Goal: Transaction & Acquisition: Purchase product/service

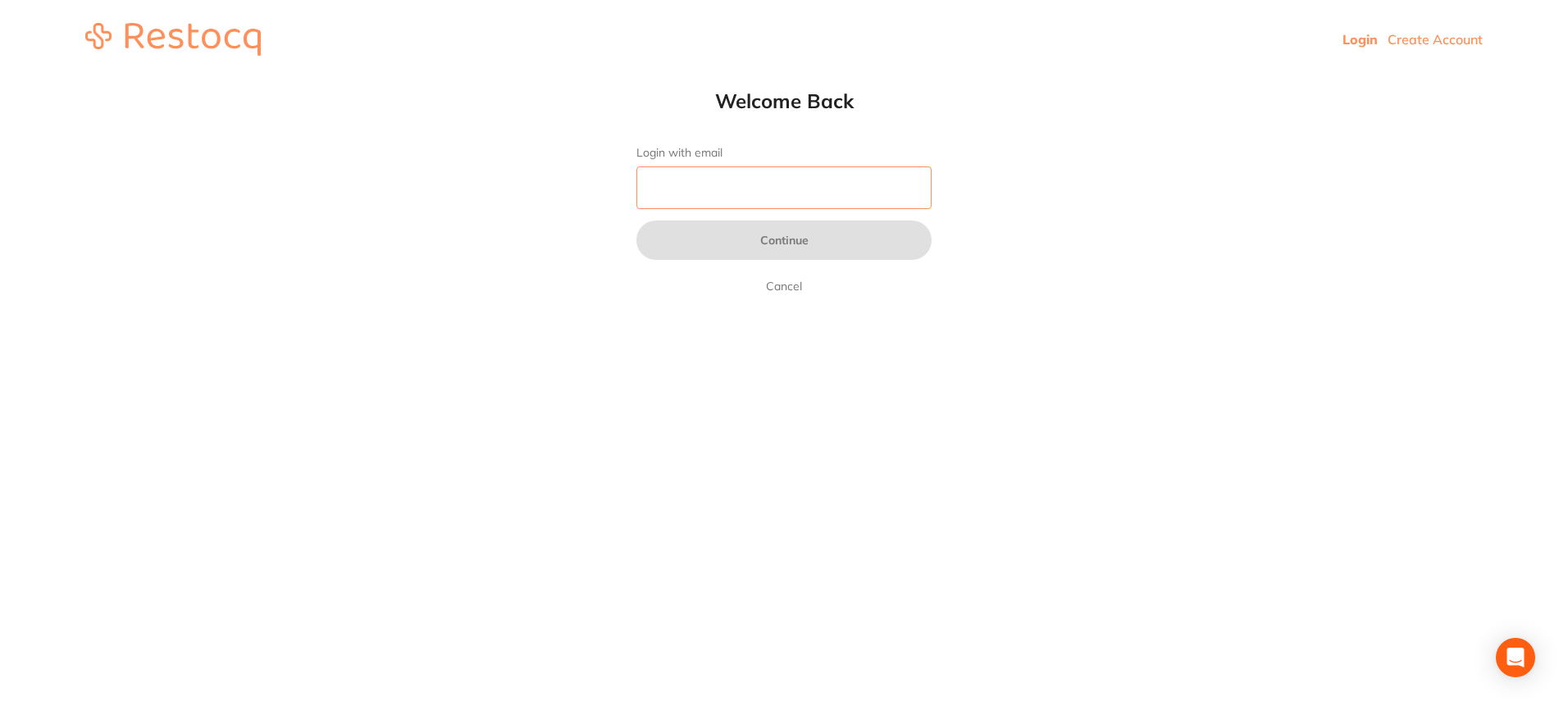
click at [722, 186] on input "Login with email" at bounding box center [784, 187] width 295 height 43
type input "dr.indiacarr@gmail.com"
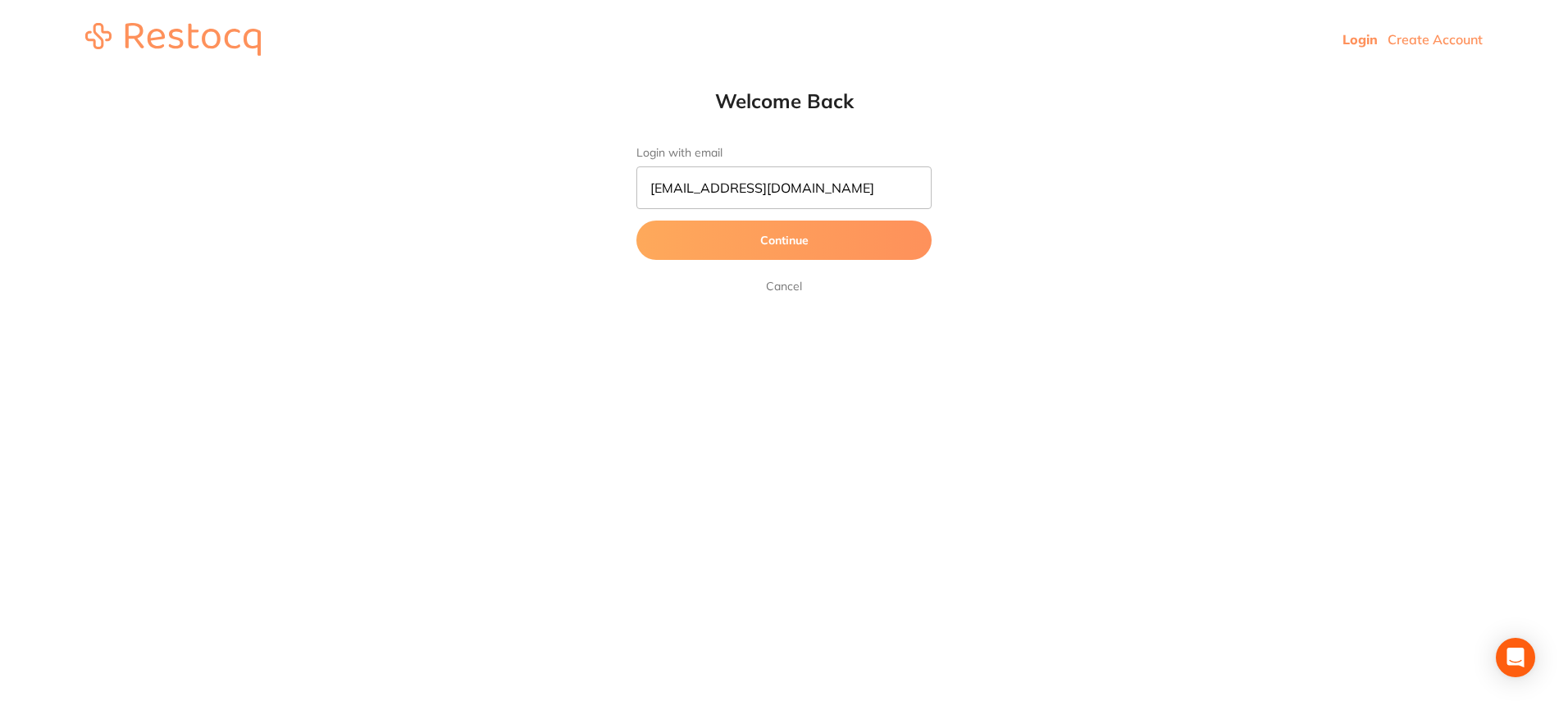
click at [811, 236] on button "Continue" at bounding box center [784, 240] width 295 height 39
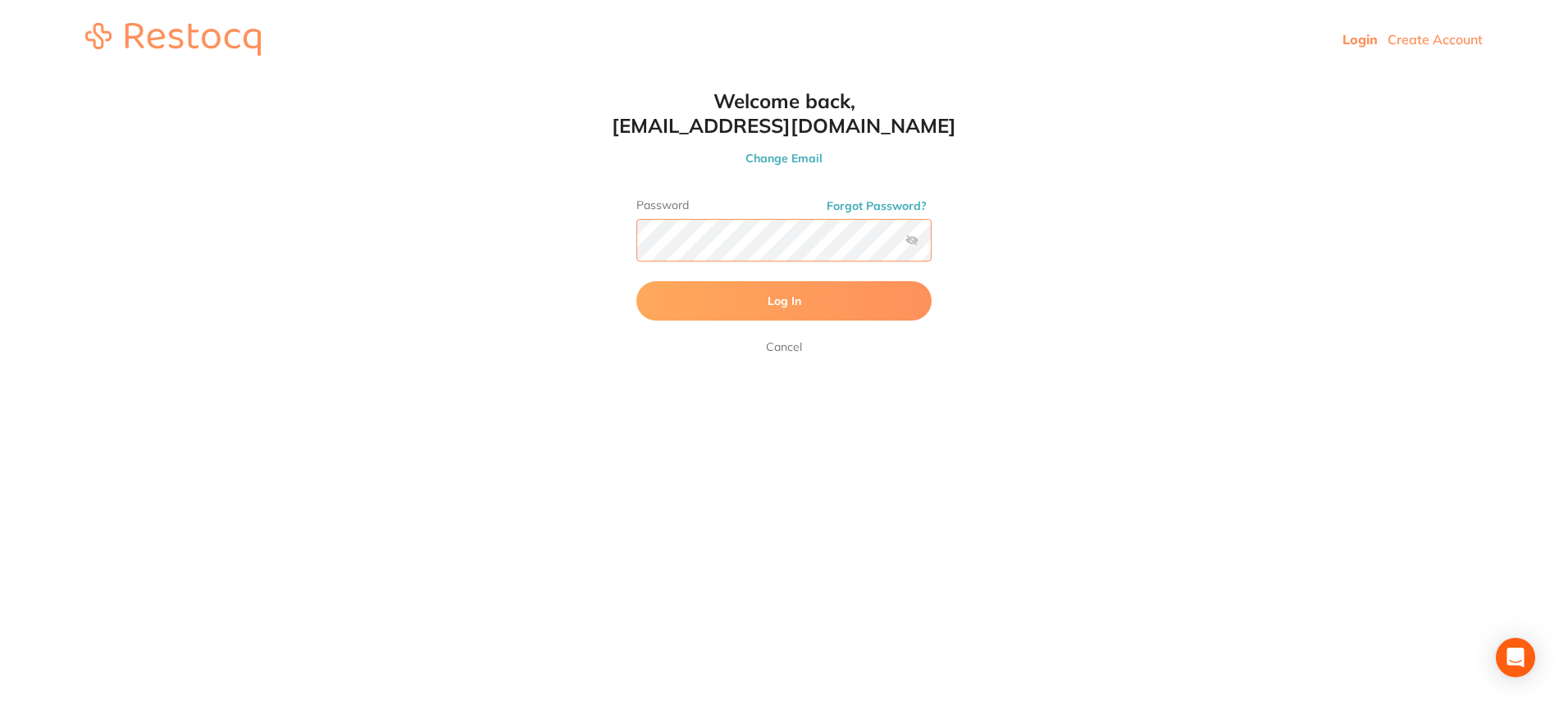
click at [636, 281] on button "Log In" at bounding box center [784, 301] width 295 height 39
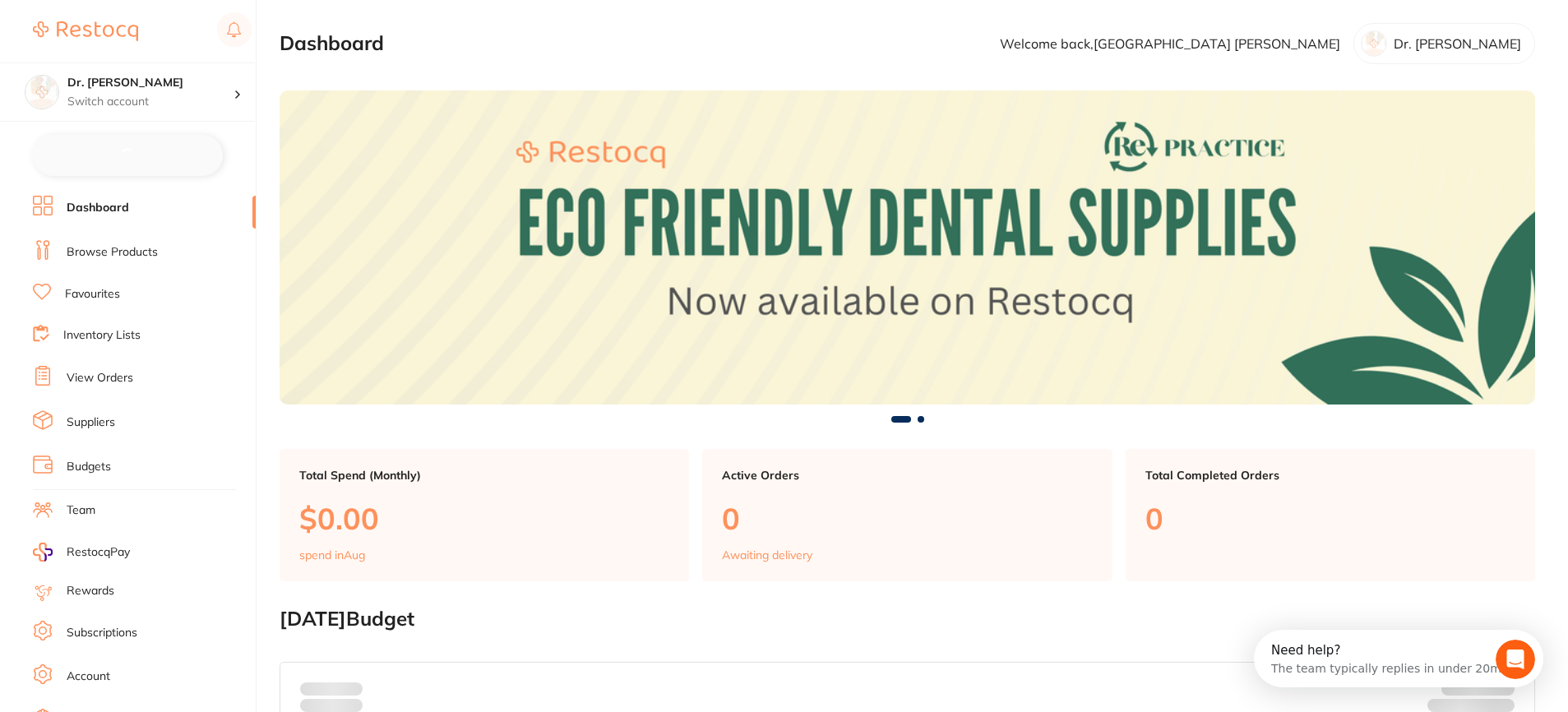
checkbox input "false"
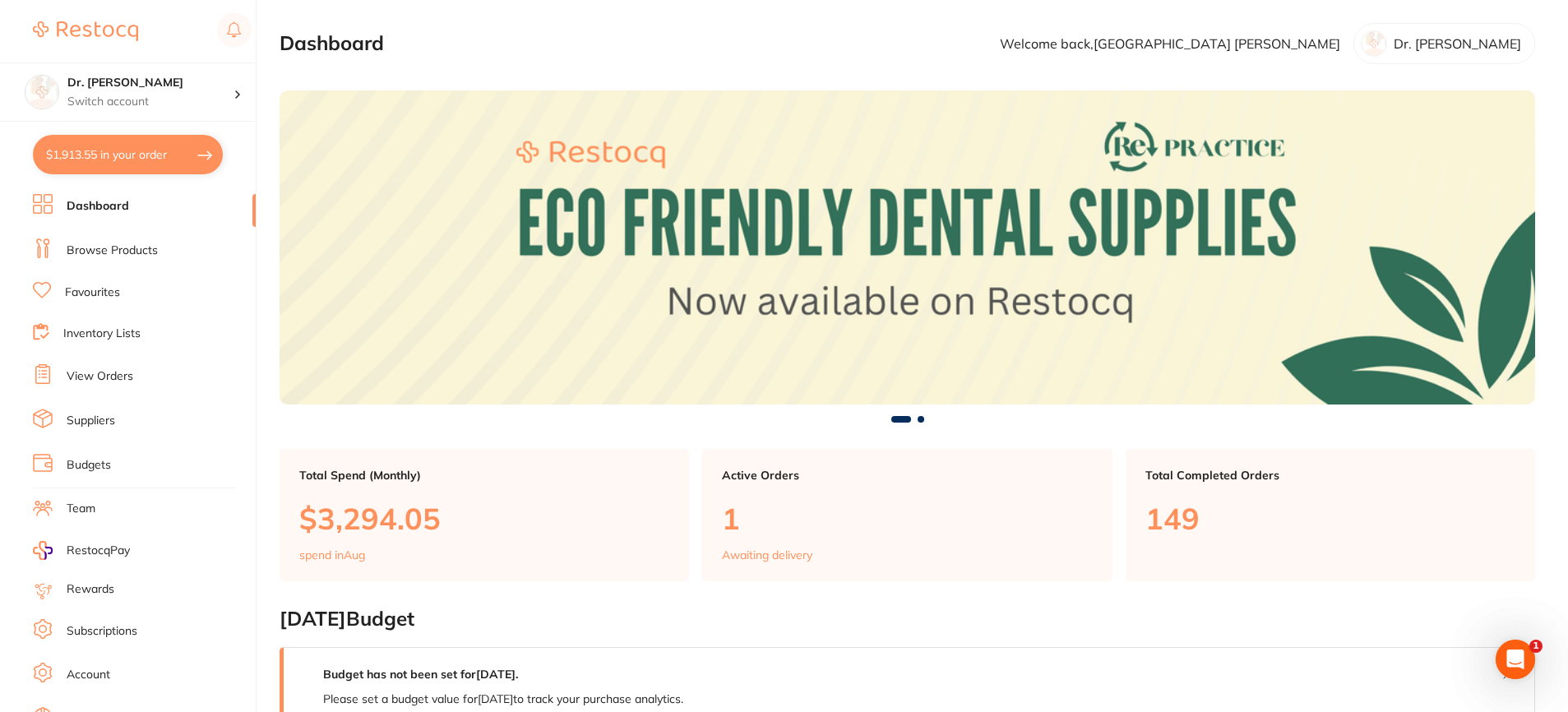
click at [136, 246] on link "Browse Products" at bounding box center [112, 251] width 92 height 16
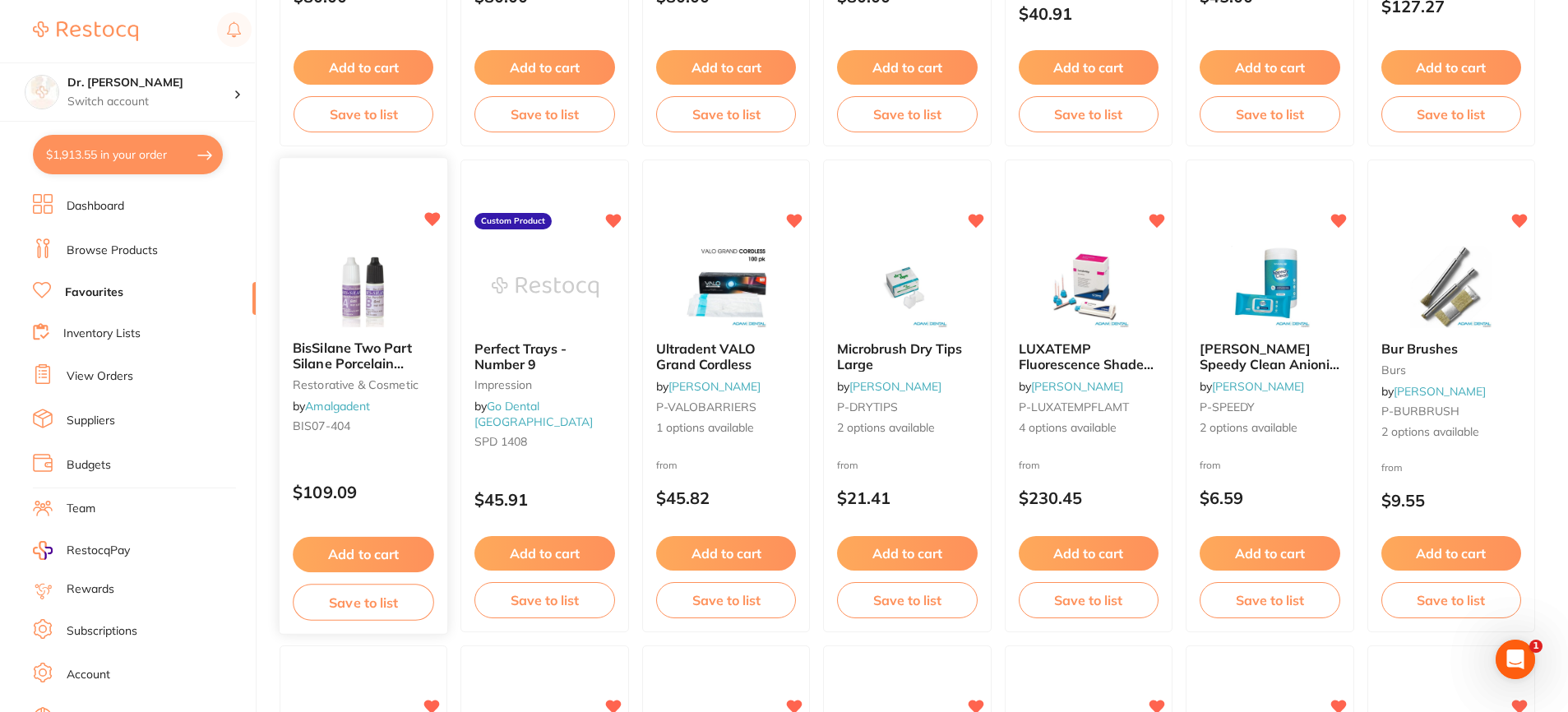
scroll to position [2548, 0]
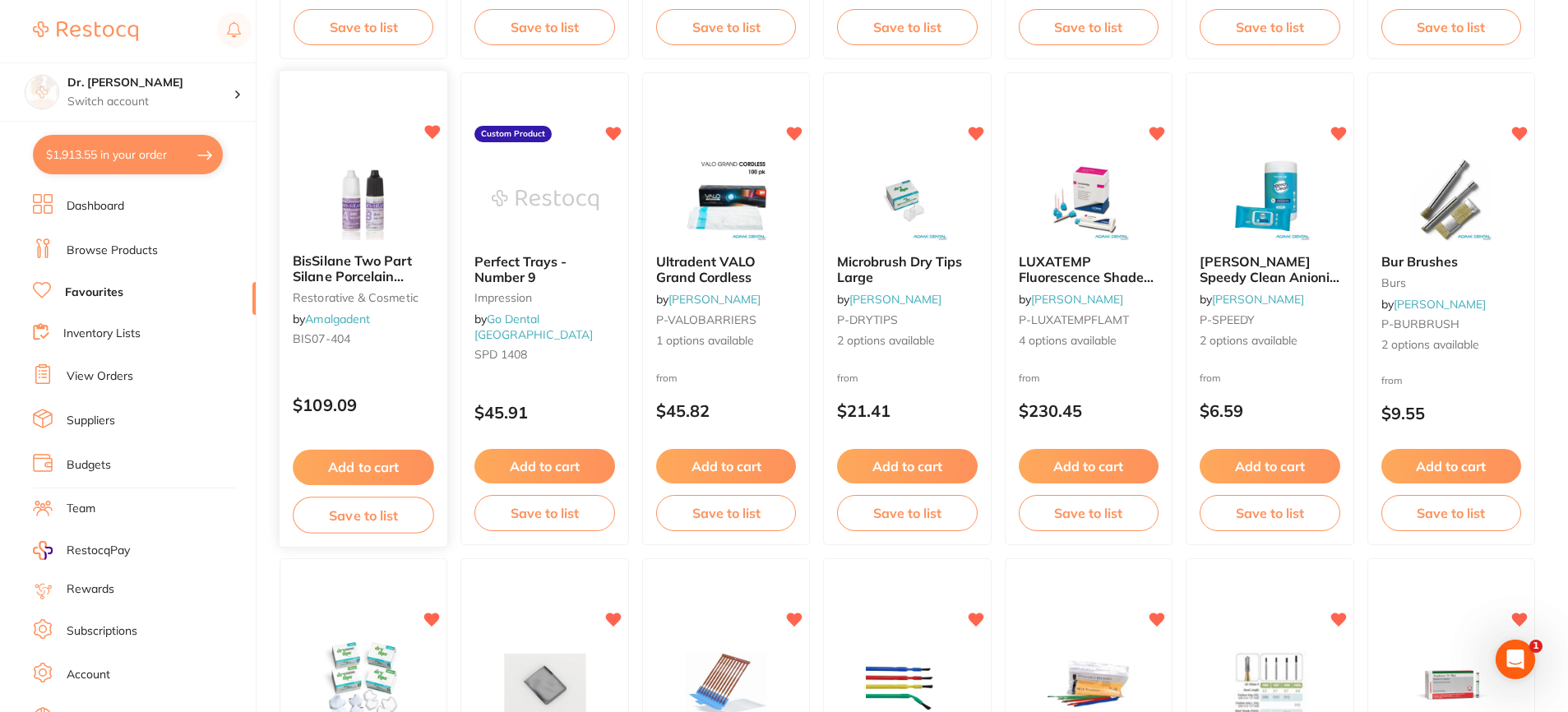
click at [357, 474] on button "Add to cart" at bounding box center [364, 466] width 142 height 35
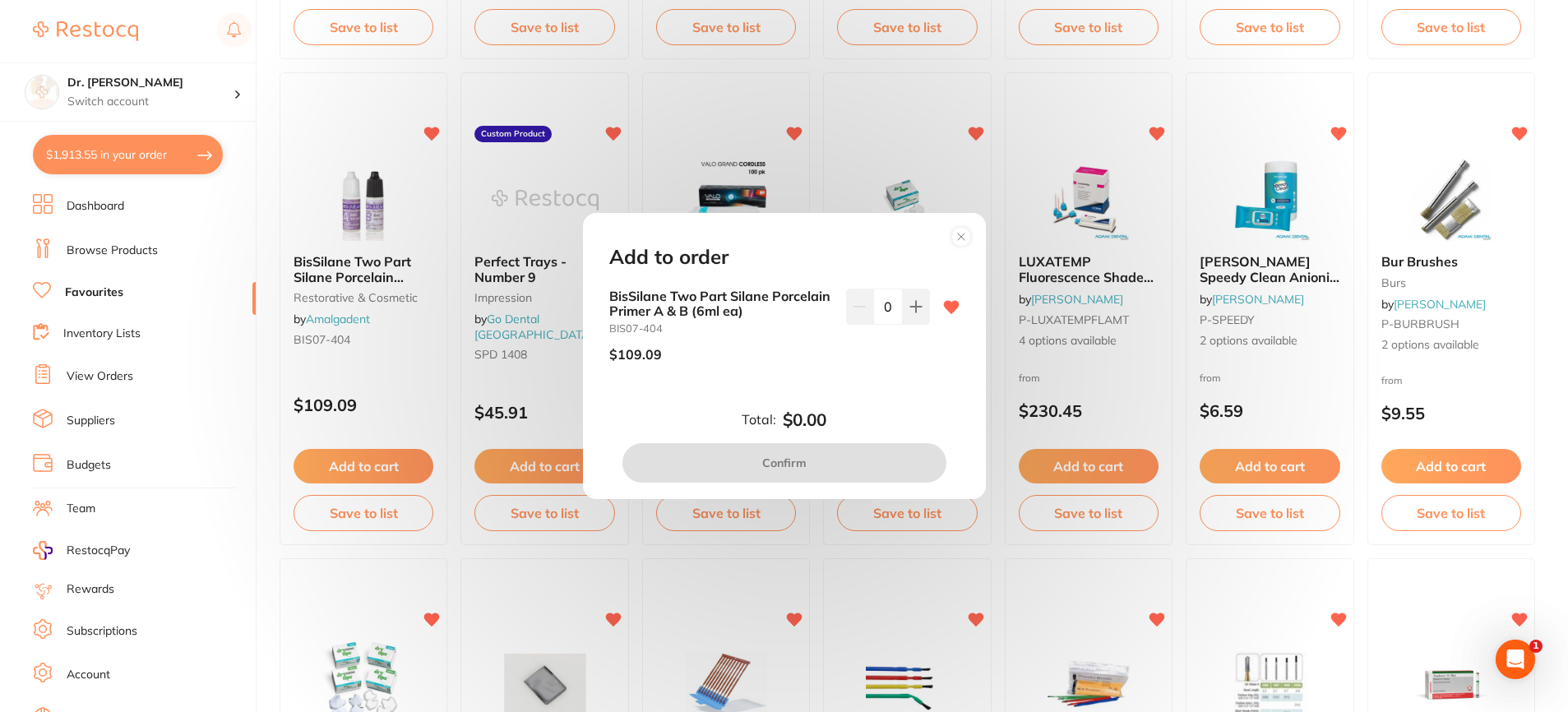
scroll to position [0, 0]
click at [916, 307] on icon at bounding box center [915, 306] width 11 height 11
type input "1"
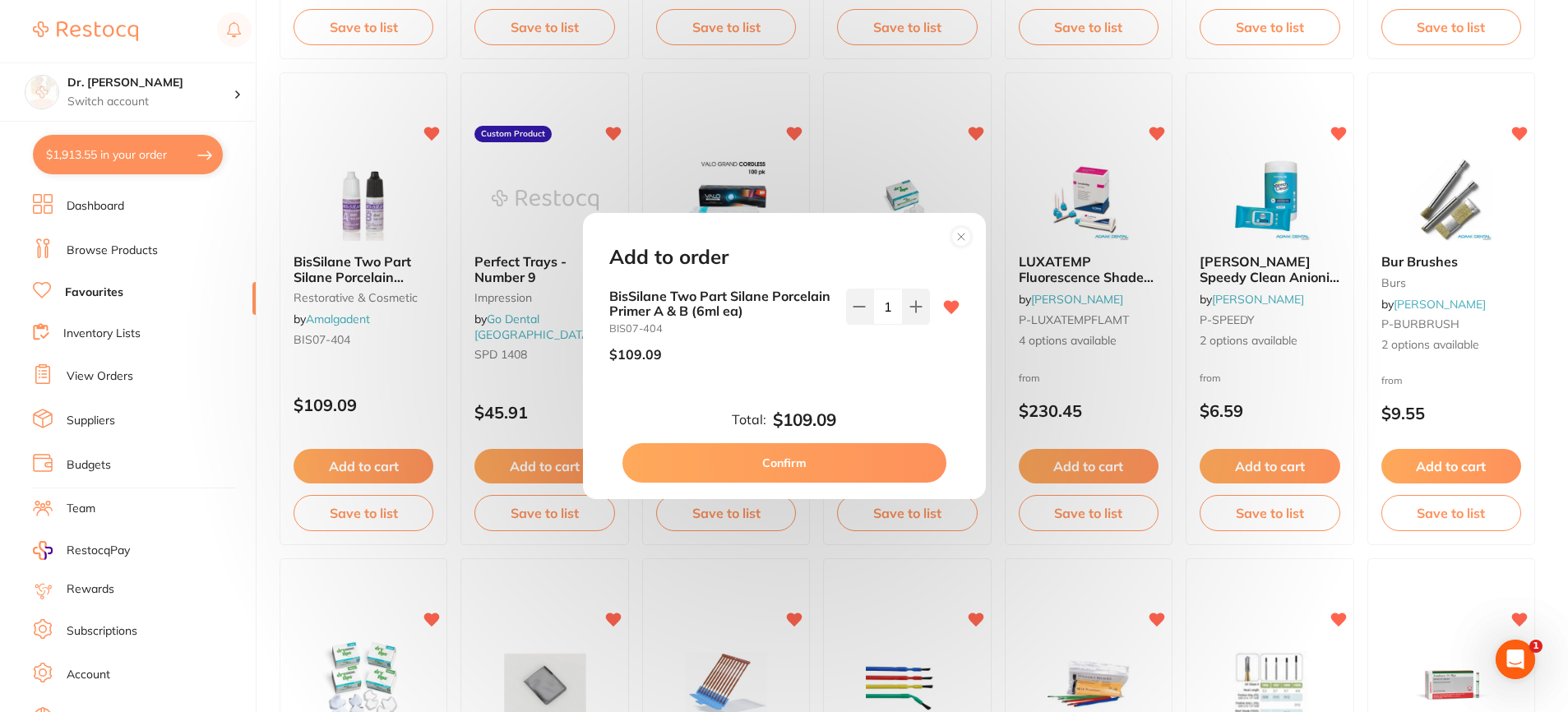
click at [772, 457] on button "Confirm" at bounding box center [784, 462] width 324 height 40
